Goal: Task Accomplishment & Management: Use online tool/utility

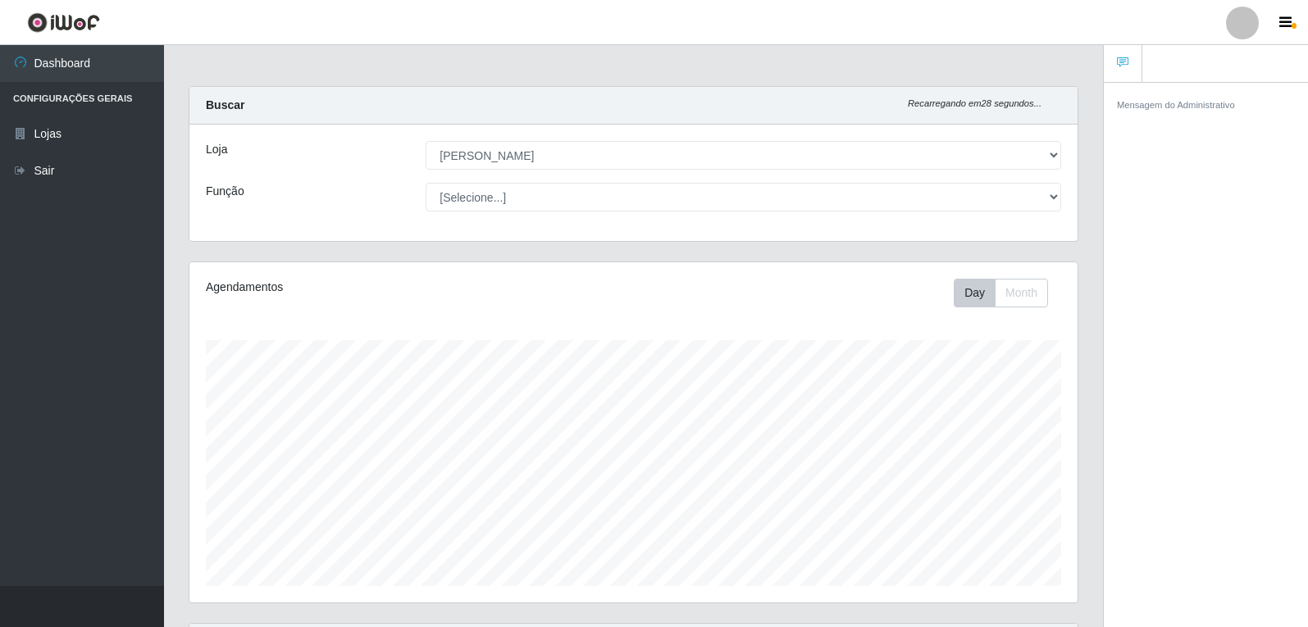
select select "523"
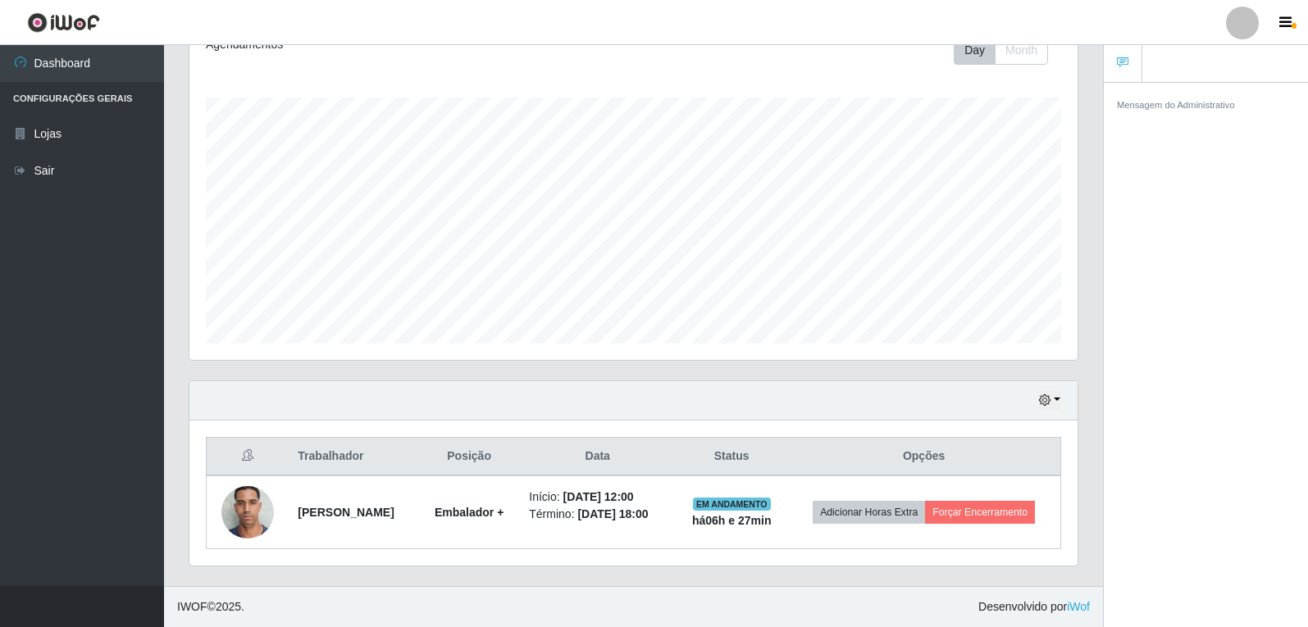
scroll to position [340, 888]
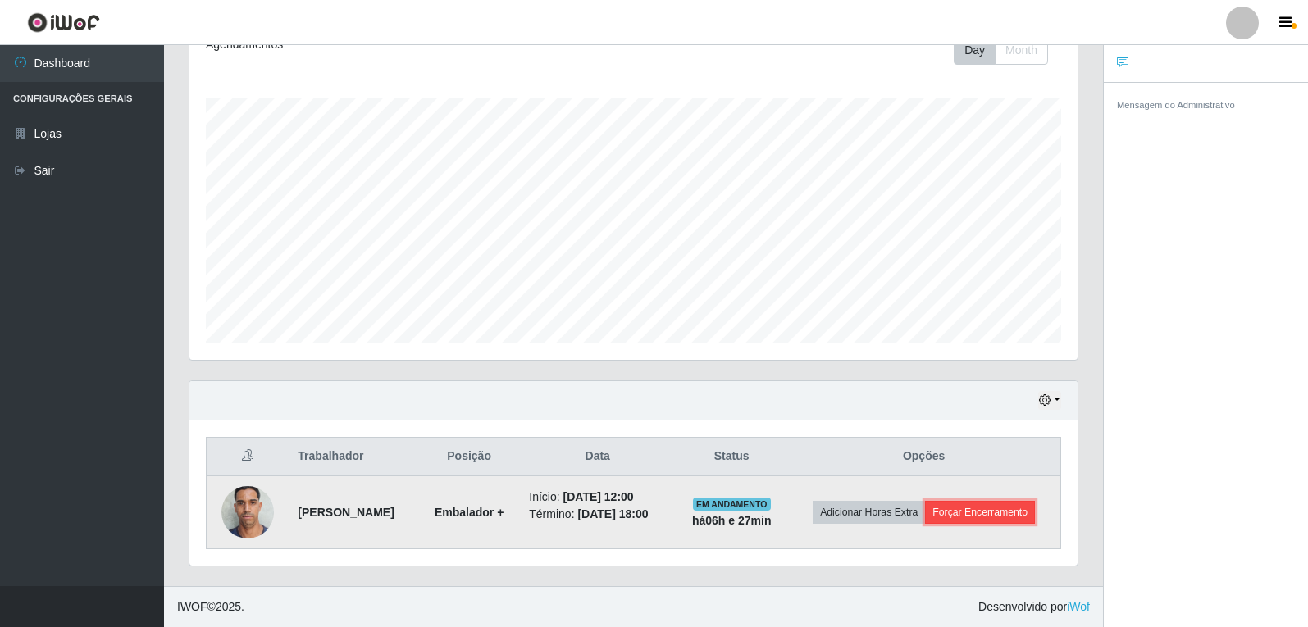
click at [975, 504] on button "Forçar Encerramento" at bounding box center [980, 512] width 110 height 23
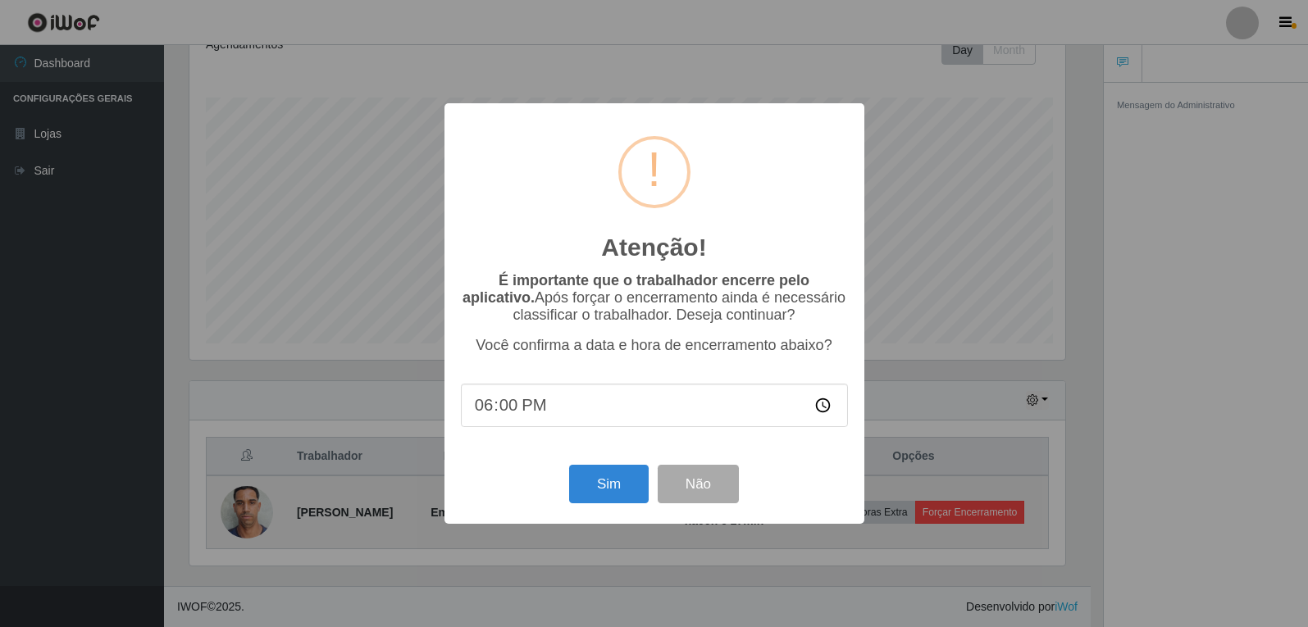
scroll to position [340, 880]
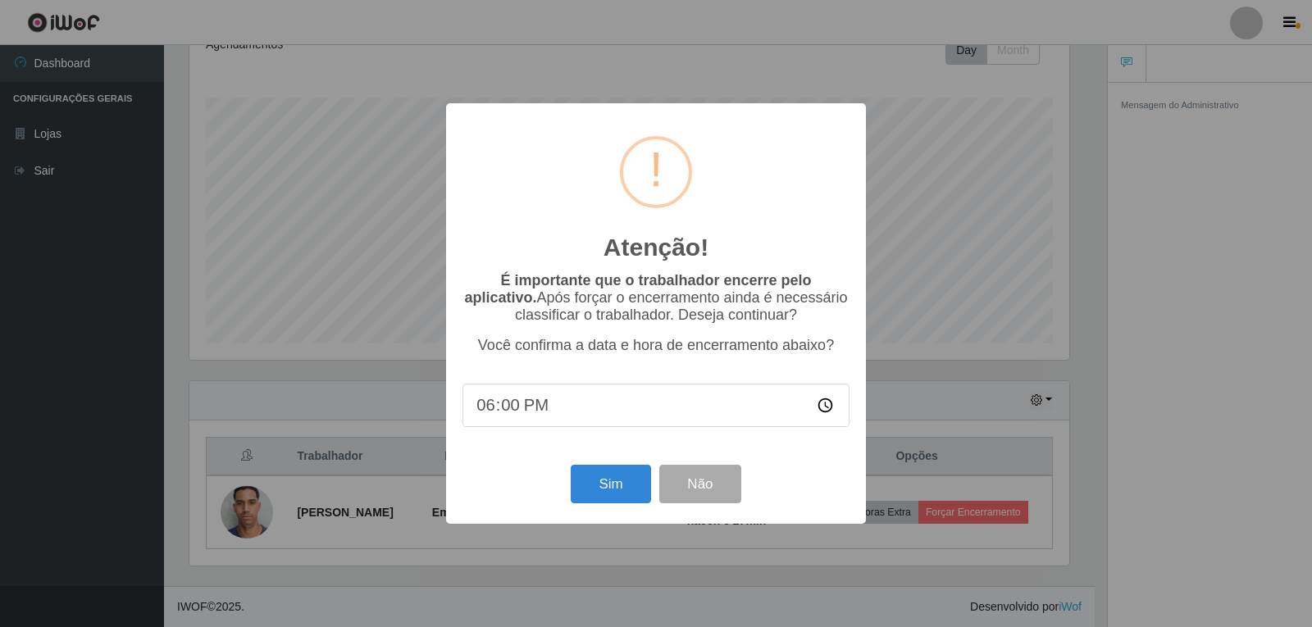
click at [555, 417] on input "18:00" at bounding box center [655, 405] width 387 height 43
click at [556, 413] on input "18:00" at bounding box center [655, 405] width 387 height 43
type input "18:50"
click at [621, 488] on button "Sim" at bounding box center [611, 484] width 80 height 39
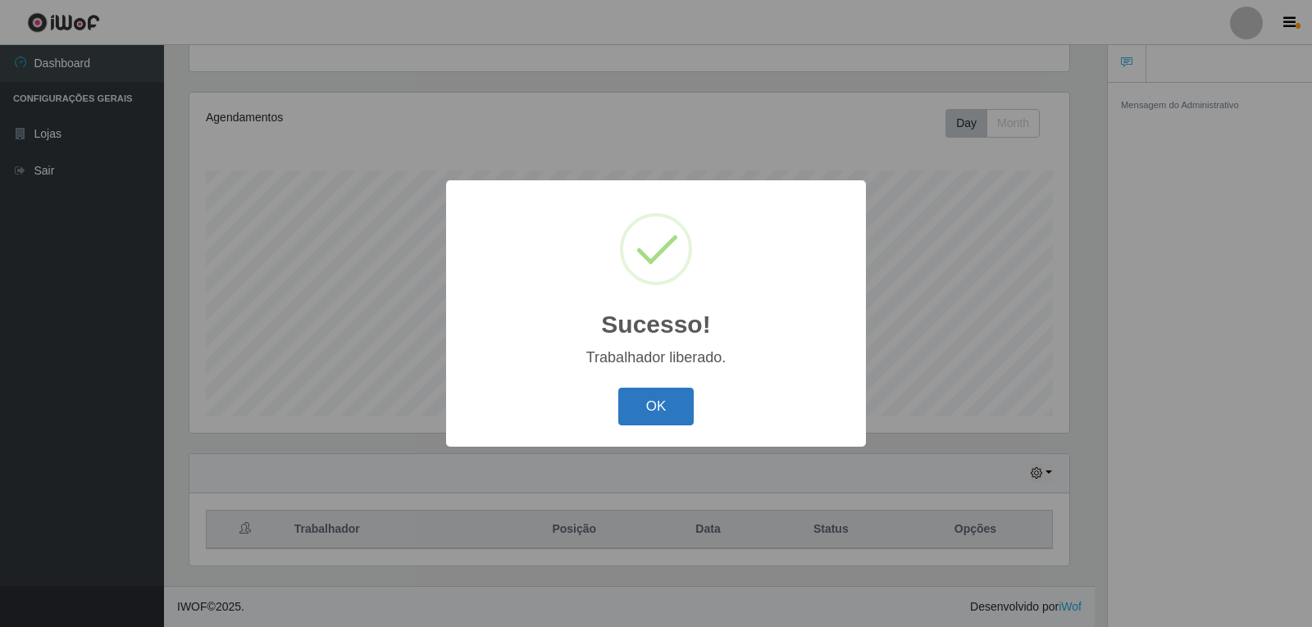
click at [675, 410] on button "OK" at bounding box center [656, 407] width 76 height 39
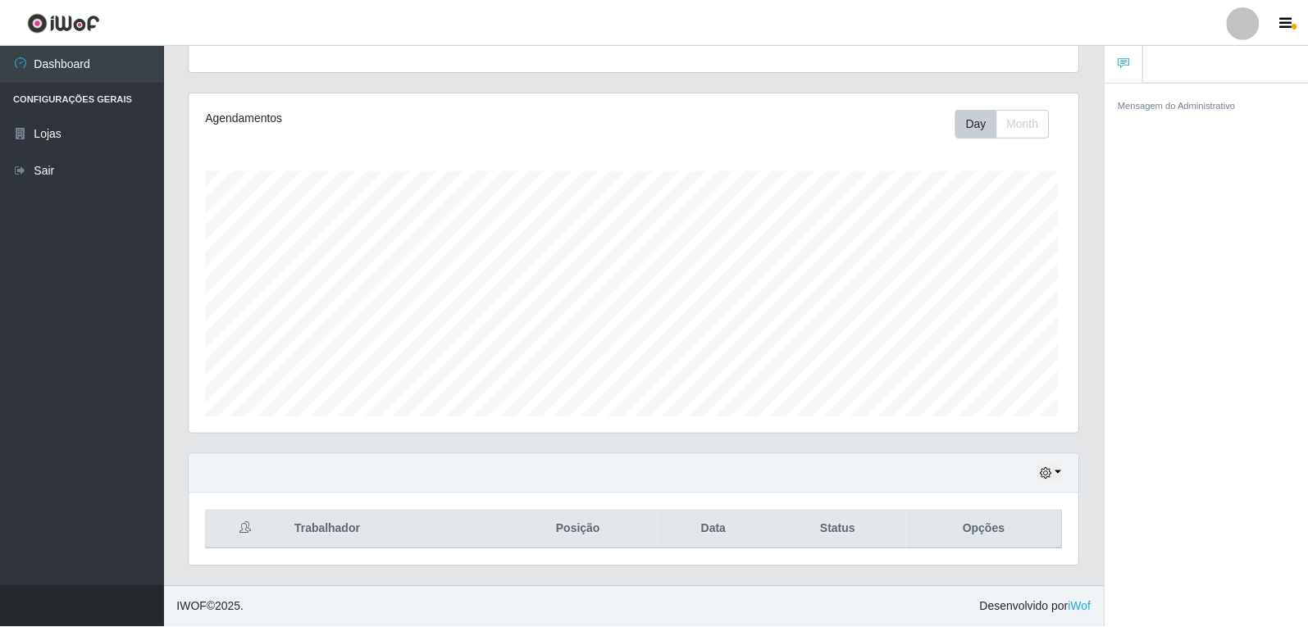
scroll to position [340, 888]
click at [1296, 23] on button "button" at bounding box center [1287, 22] width 41 height 23
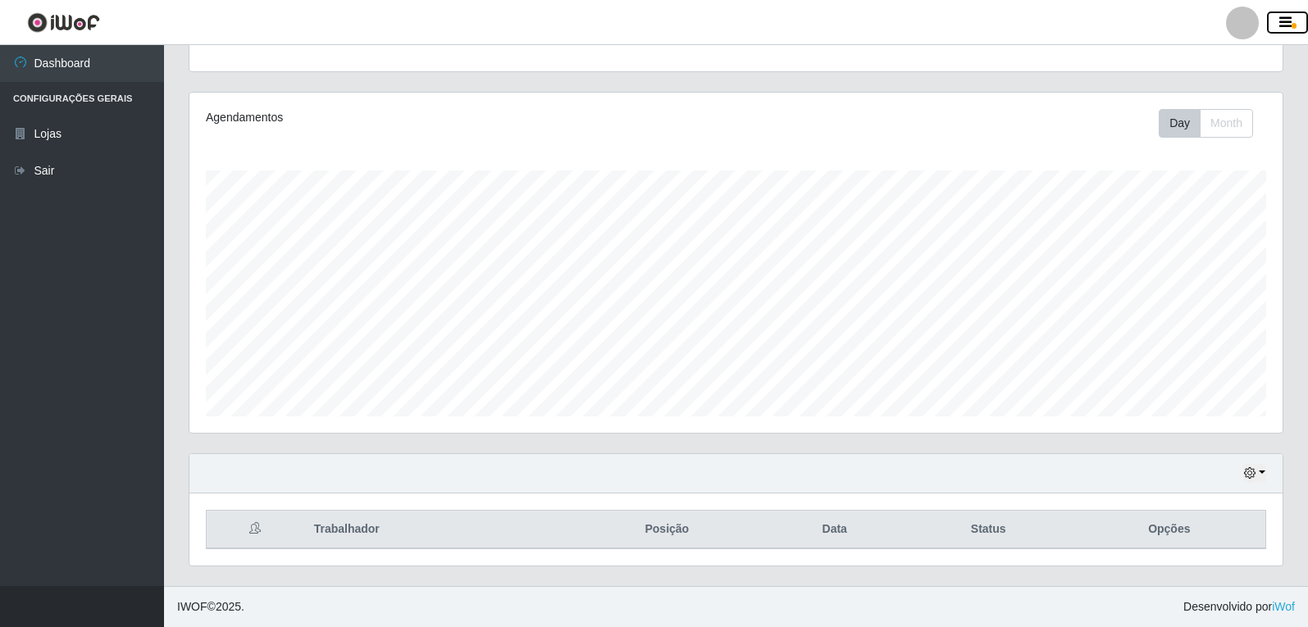
scroll to position [340, 1093]
click at [1288, 19] on icon "button" at bounding box center [1285, 23] width 12 height 15
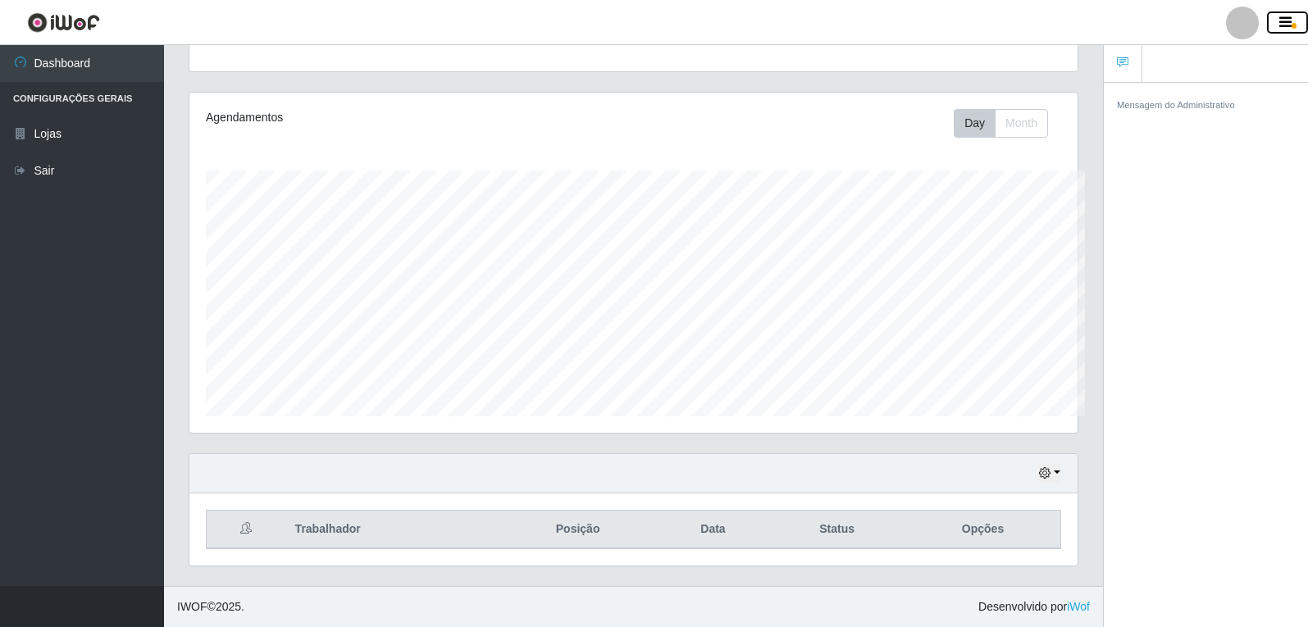
scroll to position [340, 888]
click at [1288, 19] on icon "button" at bounding box center [1285, 23] width 12 height 15
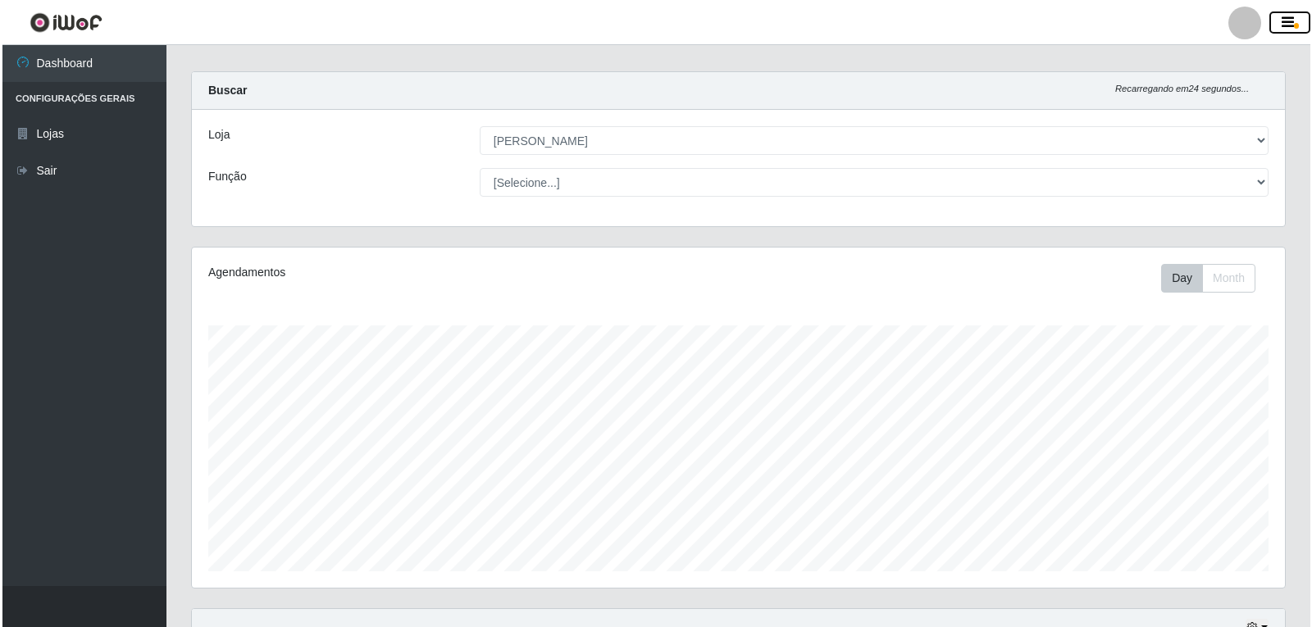
scroll to position [0, 0]
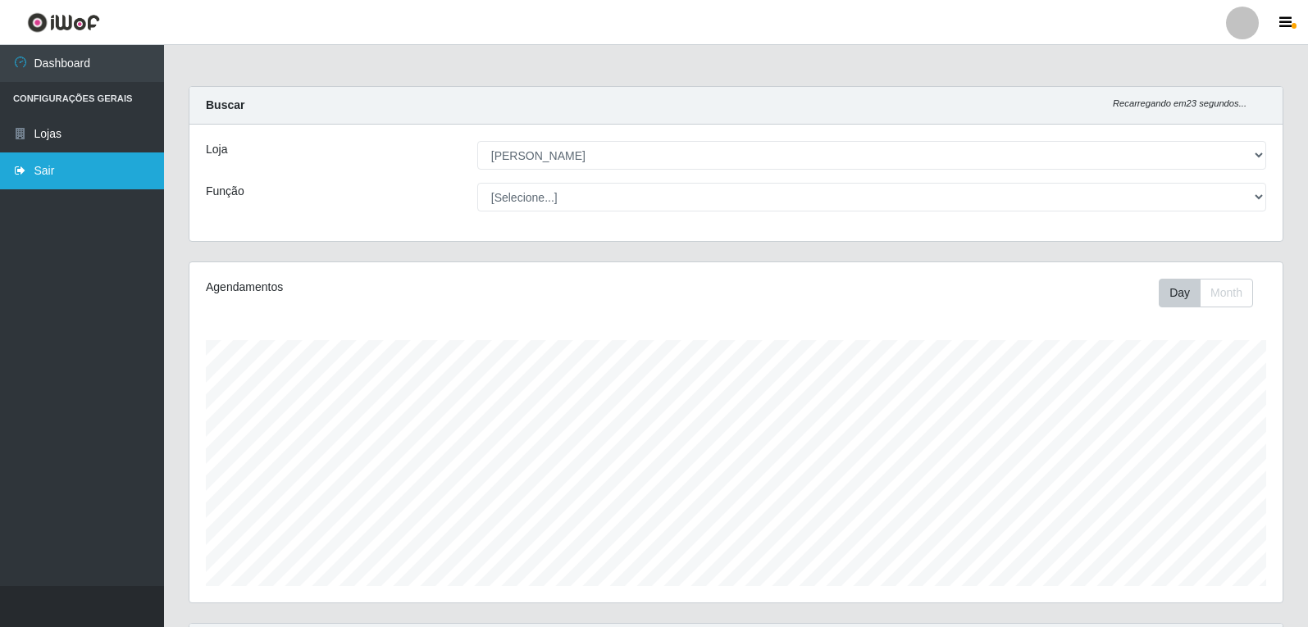
click at [77, 172] on link "Sair" at bounding box center [82, 170] width 164 height 37
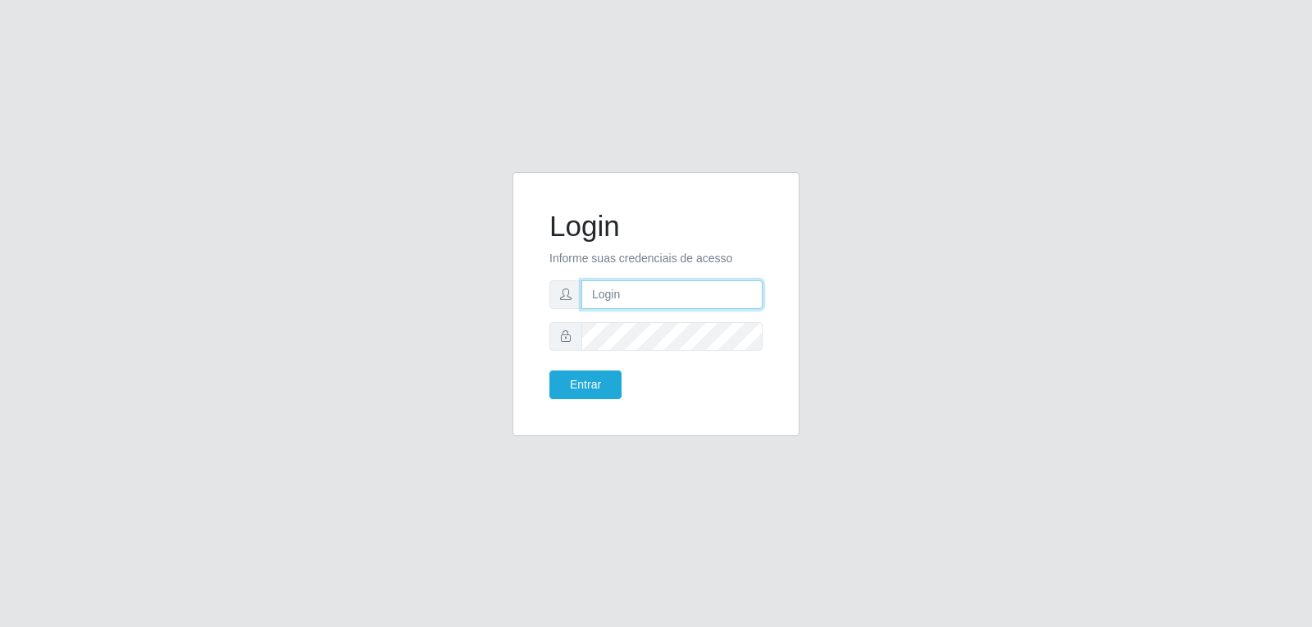
type input "[EMAIL_ADDRESS][DOMAIN_NAME]"
